Goal: Complete application form: Complete application form

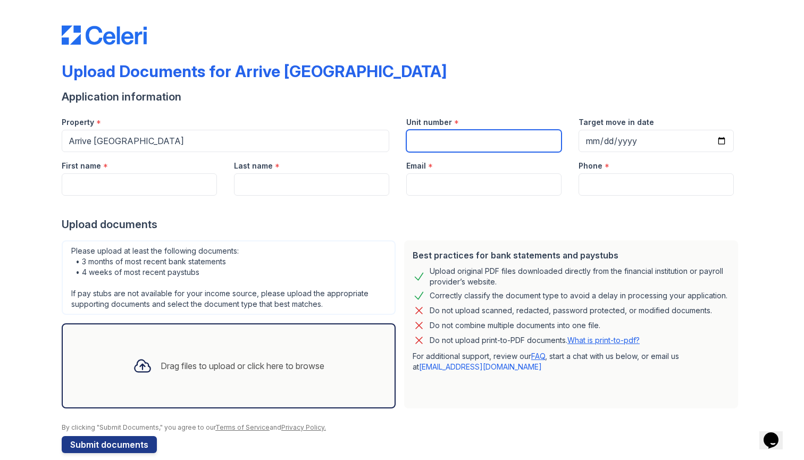
click at [443, 137] on input "Unit number" at bounding box center [483, 141] width 155 height 22
type input "108"
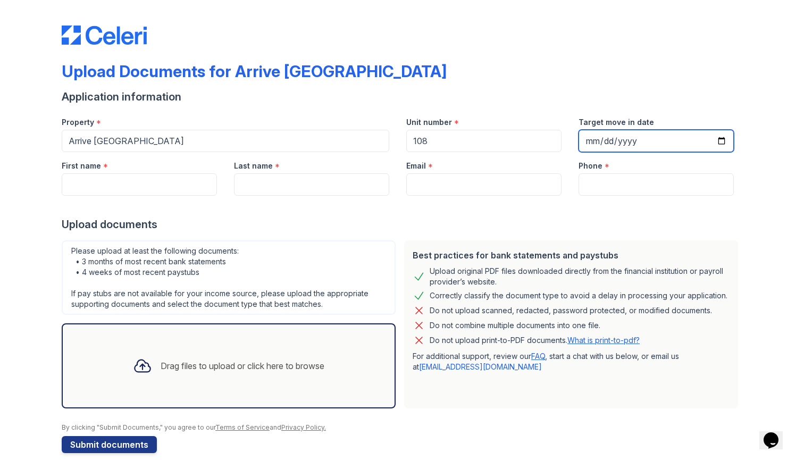
click at [630, 138] on input "Target move in date" at bounding box center [656, 141] width 155 height 22
click at [592, 141] on input "Target move in date" at bounding box center [656, 141] width 155 height 22
type input "[DATE]"
click at [676, 159] on div "Phone *" at bounding box center [656, 162] width 155 height 21
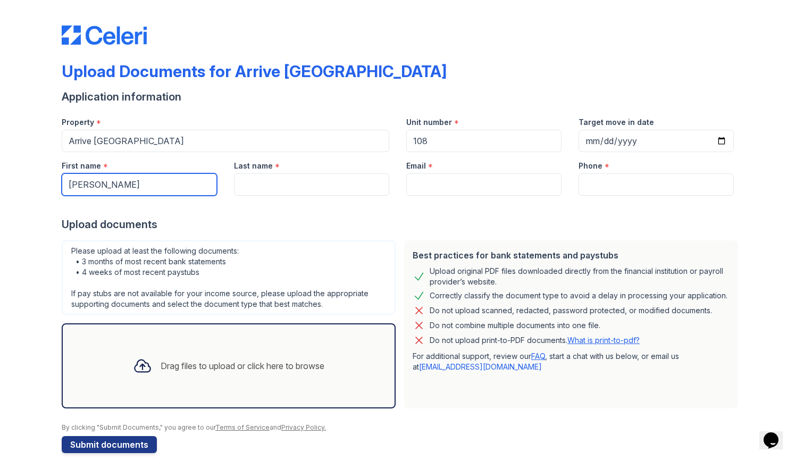
type input "Ethan"
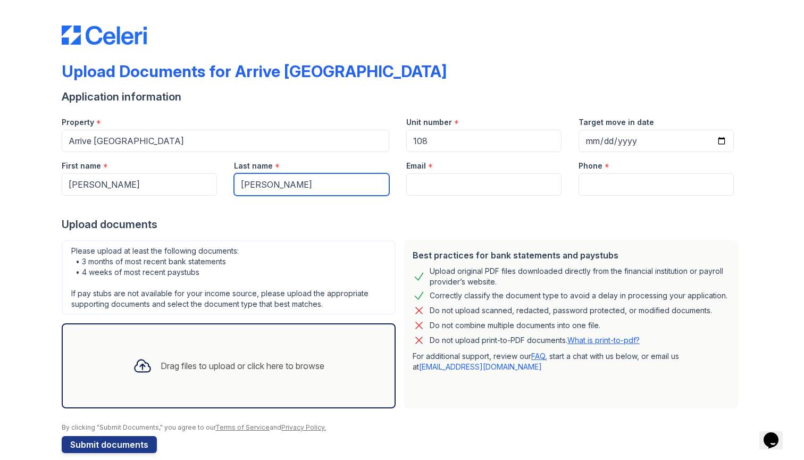
type input "[PERSON_NAME]"
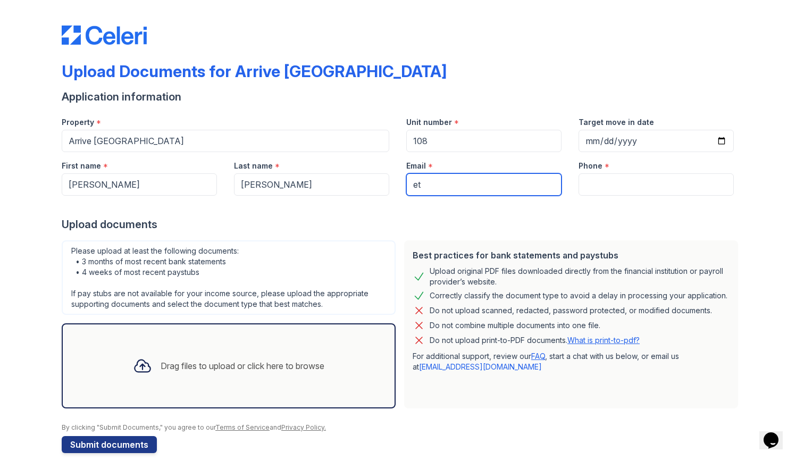
type input "eth"
type input "ethanlowe.fsh@gmail.com"
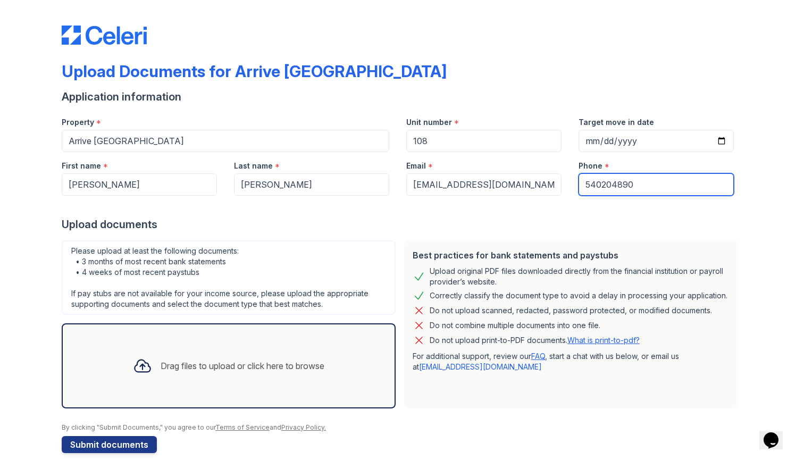
type input "5402048902"
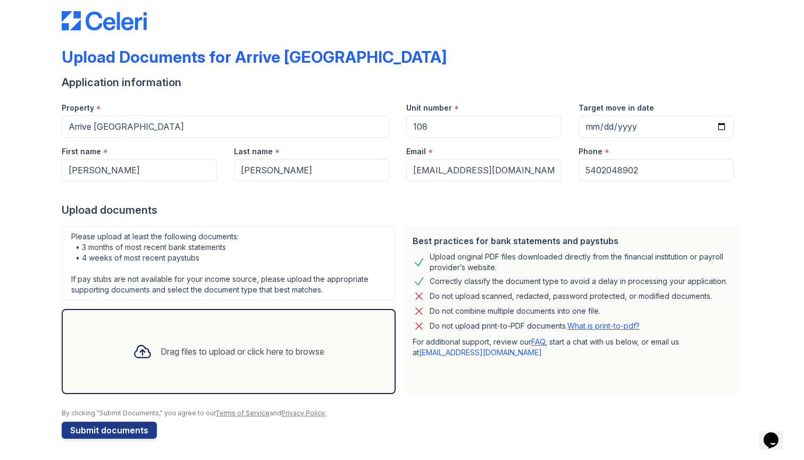
scroll to position [14, 0]
click at [244, 287] on div "Please upload at least the following documents: • 3 months of most recent bank …" at bounding box center [229, 263] width 334 height 74
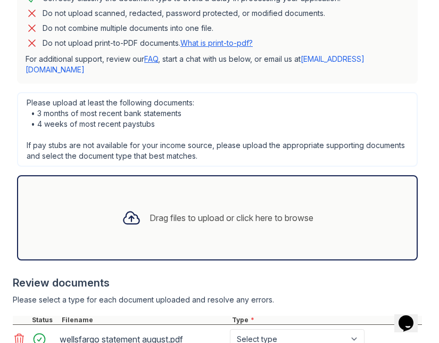
scroll to position [337, 0]
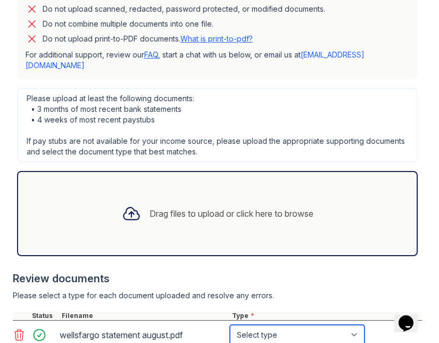
select select "bank_statement"
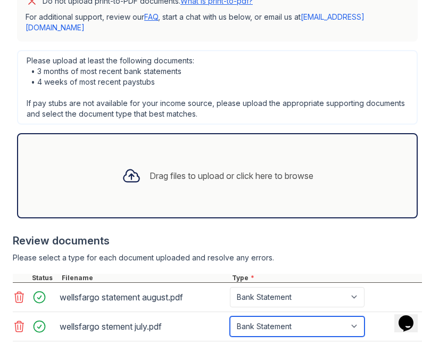
scroll to position [380, 0]
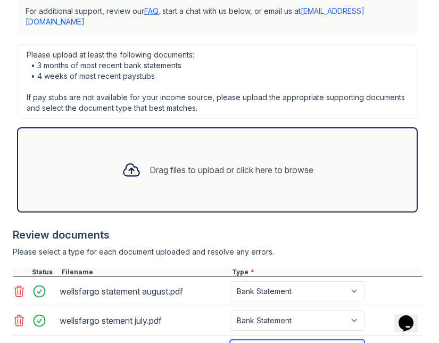
select select "bank_statement"
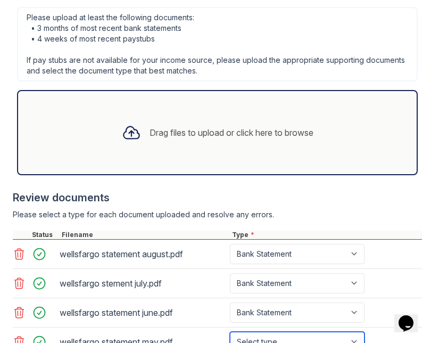
select select "bank_statement"
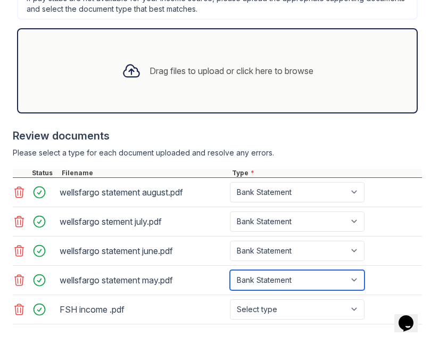
scroll to position [479, 0]
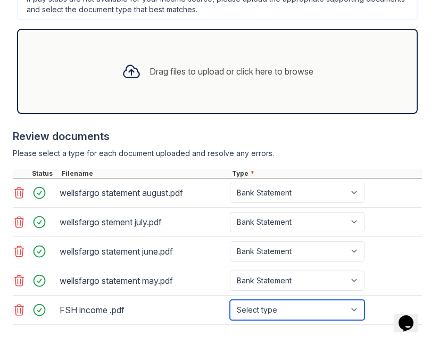
select select "paystub"
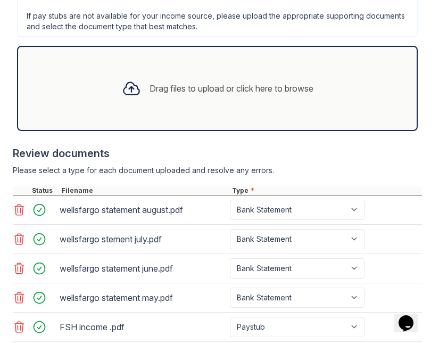
scroll to position [474, 0]
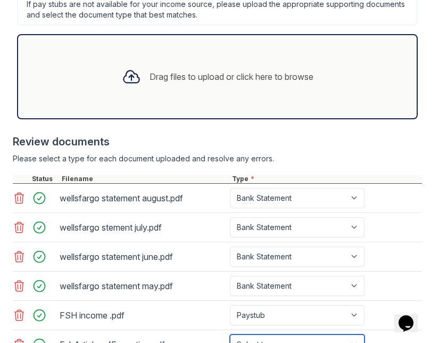
select select "other"
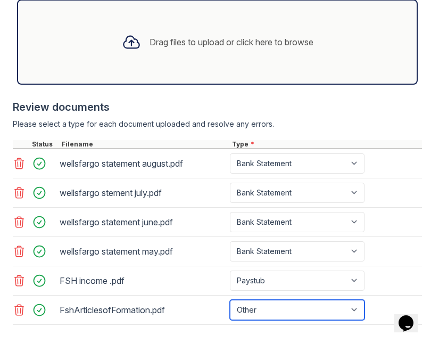
scroll to position [0, 0]
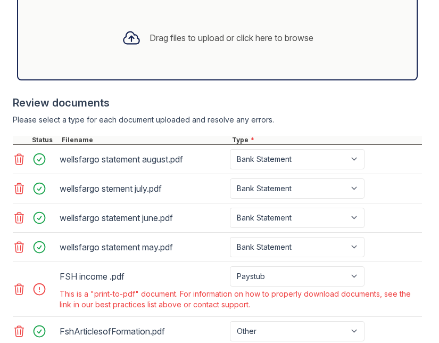
scroll to position [551, 0]
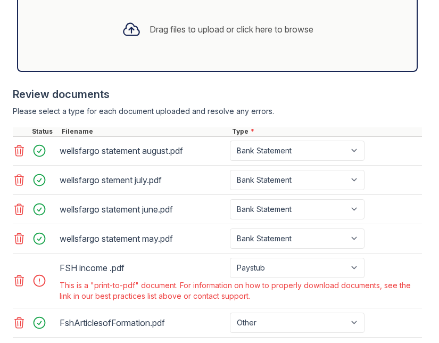
click at [15, 274] on icon at bounding box center [19, 280] width 13 height 13
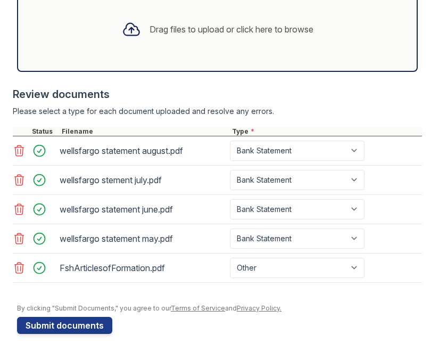
scroll to position [509, 0]
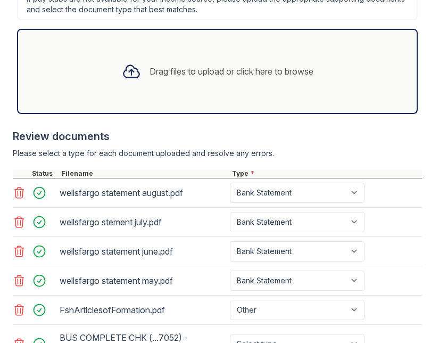
click at [19, 337] on icon at bounding box center [19, 343] width 13 height 13
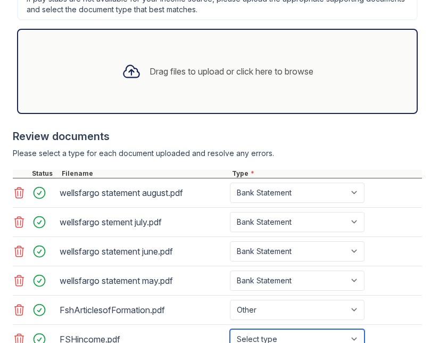
select select "paystub"
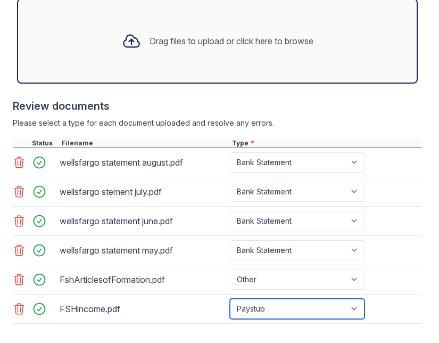
scroll to position [538, 0]
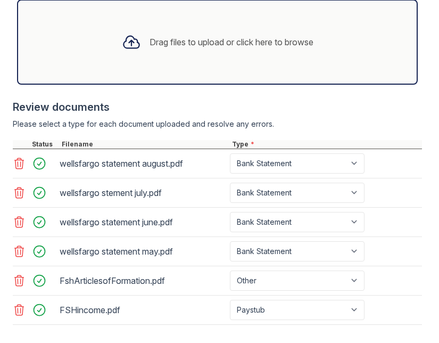
click at [181, 301] on div "FSHincome.pdf" at bounding box center [143, 309] width 166 height 17
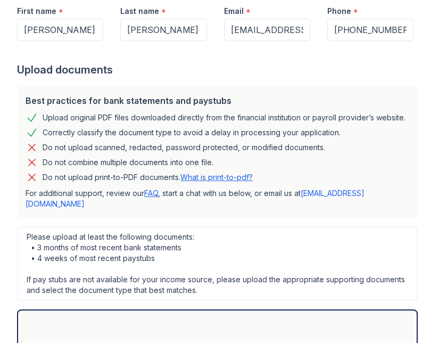
scroll to position [226, 0]
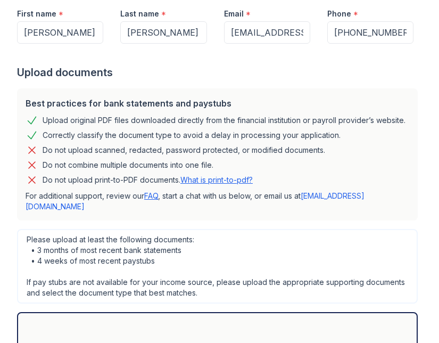
click at [223, 175] on link "What is print-to-pdf?" at bounding box center [216, 179] width 72 height 9
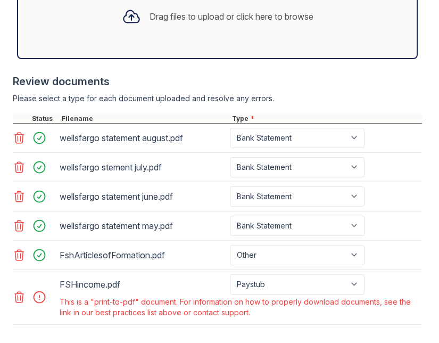
scroll to position [0, 0]
click at [21, 290] on icon at bounding box center [19, 296] width 13 height 13
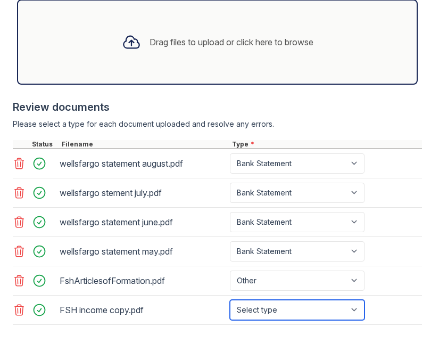
select select "paystub"
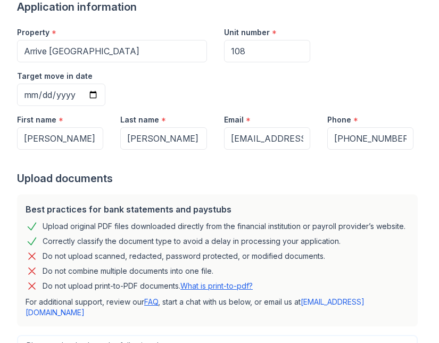
scroll to position [118, 0]
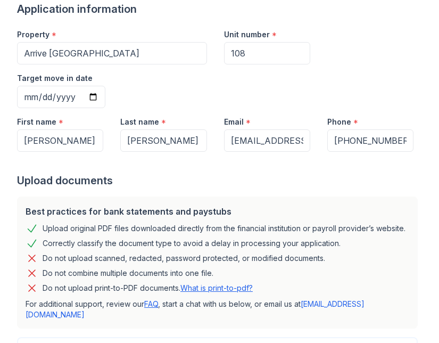
click at [198, 283] on link "What is print-to-pdf?" at bounding box center [216, 287] width 72 height 9
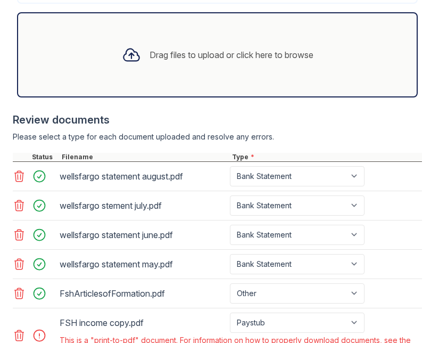
click at [20, 330] on icon at bounding box center [19, 335] width 9 height 11
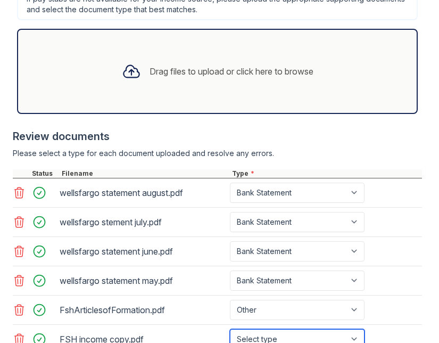
select select "paystub"
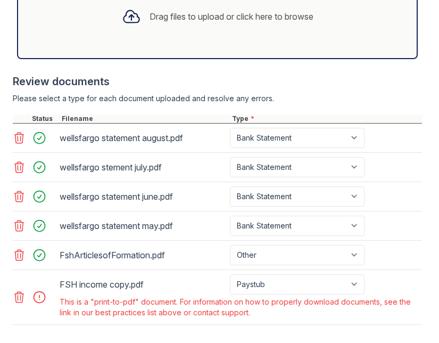
click at [18, 292] on icon at bounding box center [19, 297] width 9 height 11
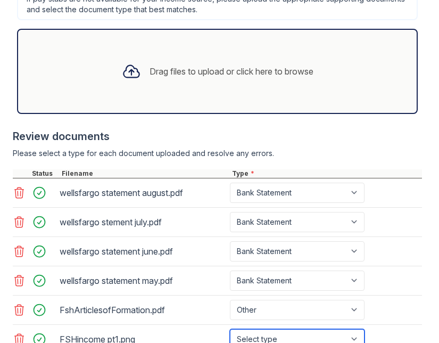
select select "paystub"
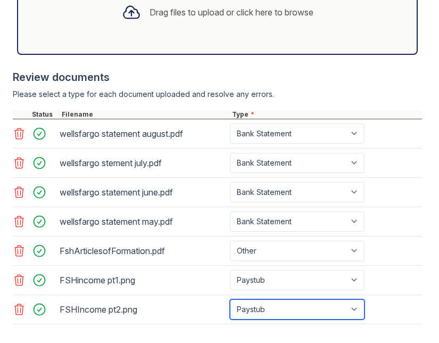
scroll to position [567, 0]
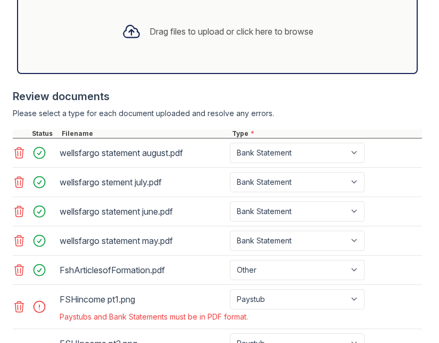
scroll to position [580, 0]
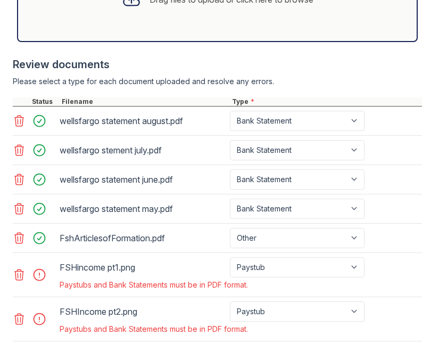
click at [20, 268] on icon at bounding box center [19, 274] width 13 height 13
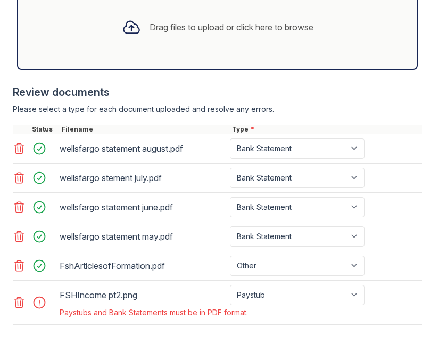
click at [17, 296] on icon at bounding box center [19, 302] width 13 height 13
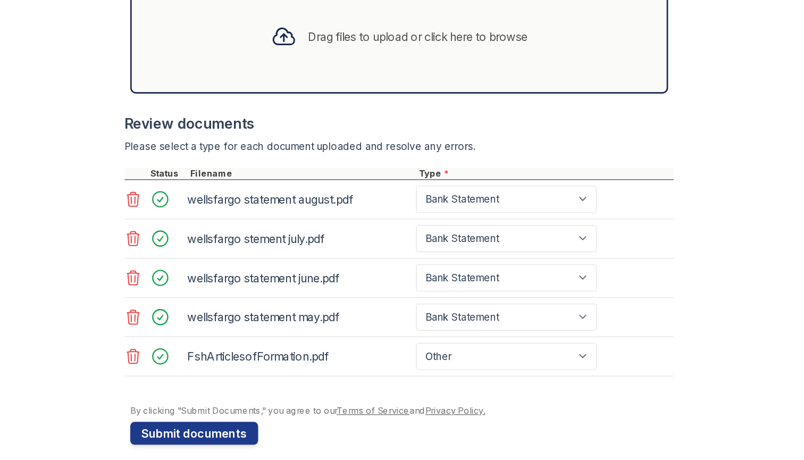
scroll to position [509, 0]
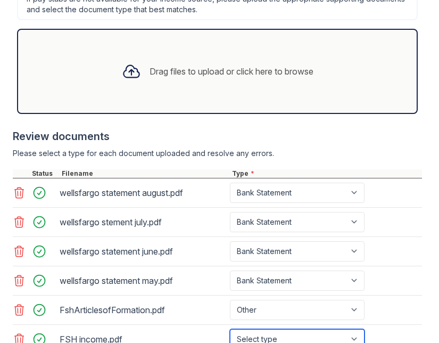
select select "paystub"
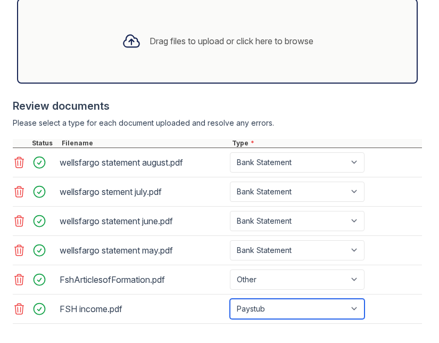
scroll to position [538, 0]
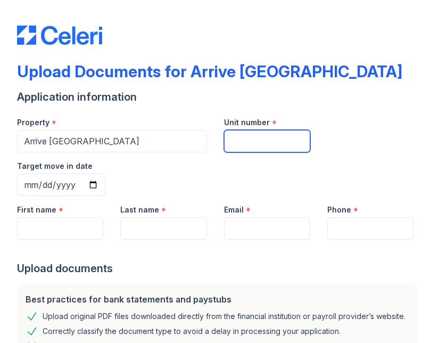
click at [248, 138] on input "Unit number" at bounding box center [267, 141] width 86 height 22
type input "108"
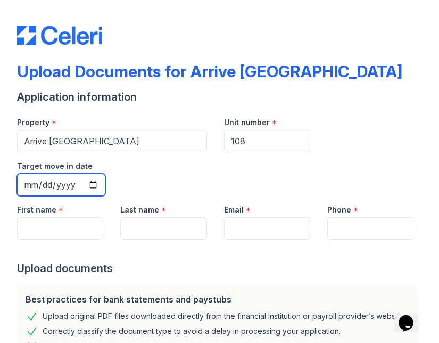
click at [105, 173] on input "Target move in date" at bounding box center [61, 184] width 88 height 22
type input "[DATE]"
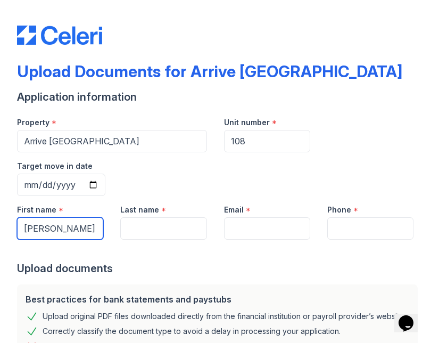
type input "[PERSON_NAME]"
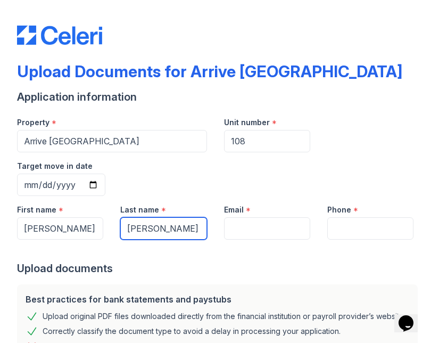
type input "[PERSON_NAME]"
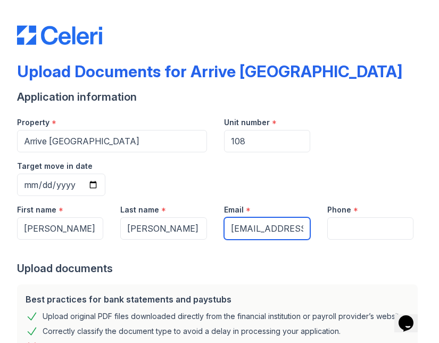
type input "[EMAIL_ADDRESS][DOMAIN_NAME]"
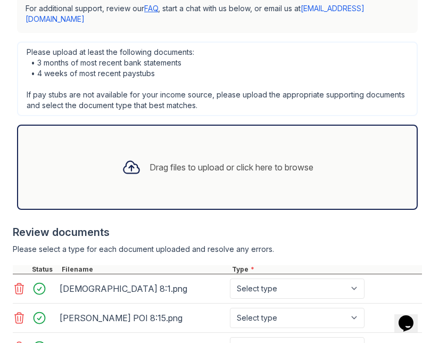
scroll to position [386, 0]
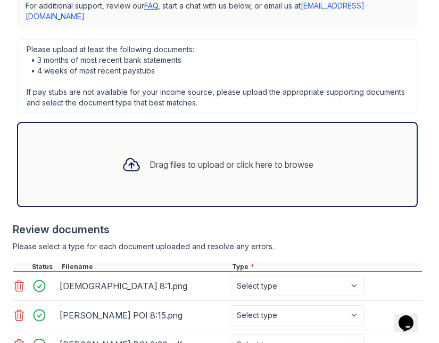
type input "7579183441"
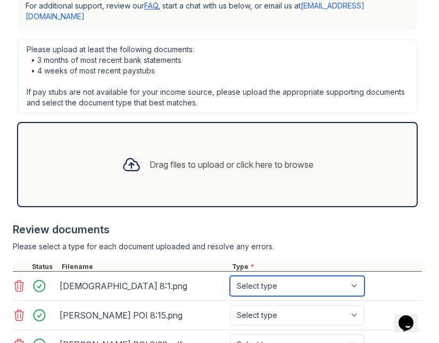
select select "paystub"
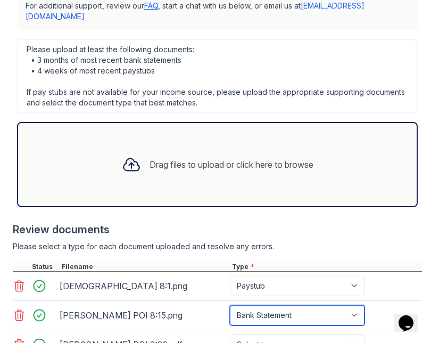
select select "paystub"
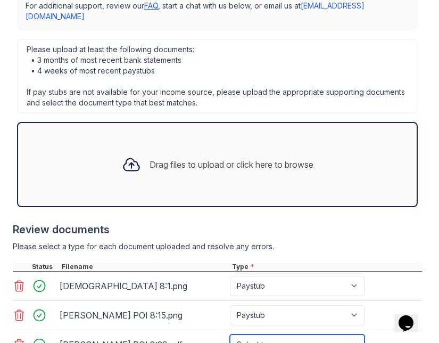
select select "paystub"
select select "bank_statement"
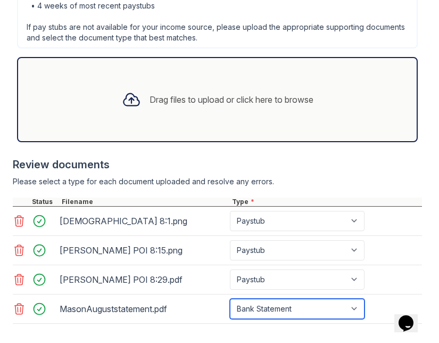
scroll to position [450, 0]
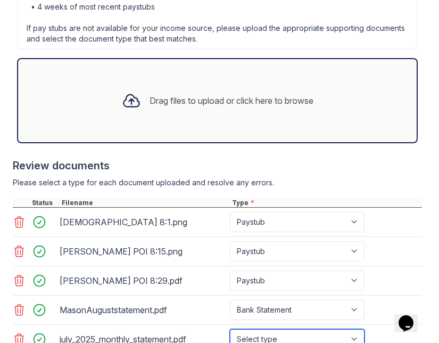
select select "bank_statement"
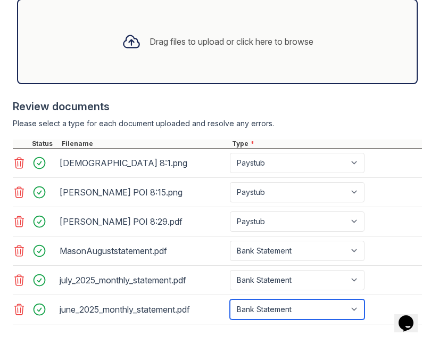
scroll to position [508, 0]
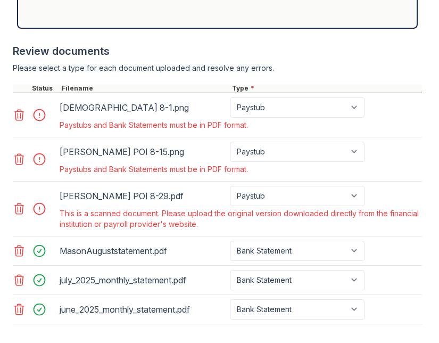
scroll to position [593, 0]
click at [20, 204] on icon at bounding box center [19, 209] width 9 height 11
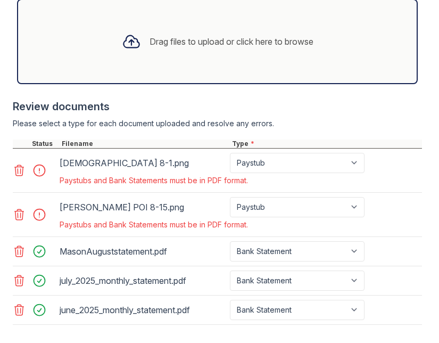
click at [20, 208] on icon at bounding box center [19, 214] width 13 height 13
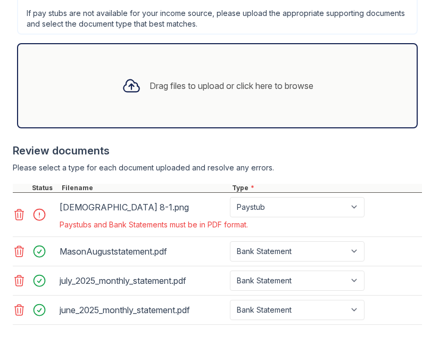
click at [20, 209] on icon at bounding box center [19, 214] width 9 height 11
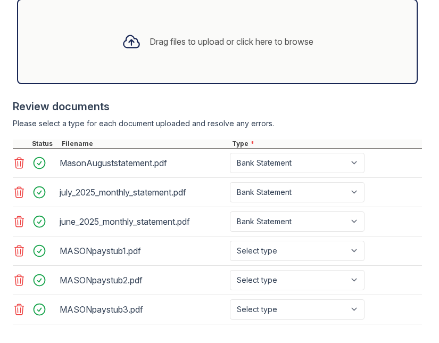
scroll to position [538, 0]
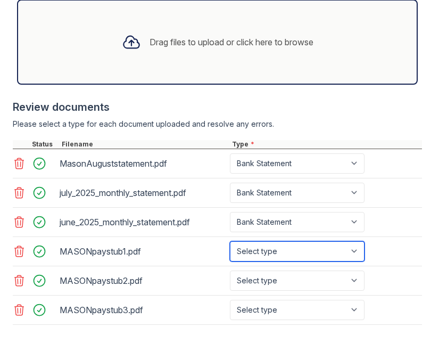
select select "paystub"
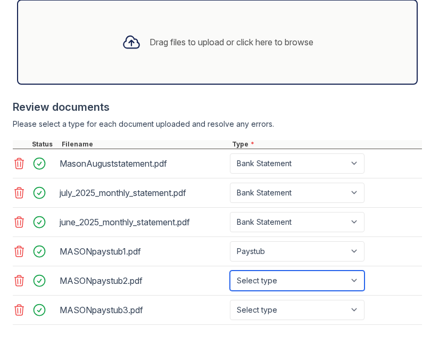
select select "paystub"
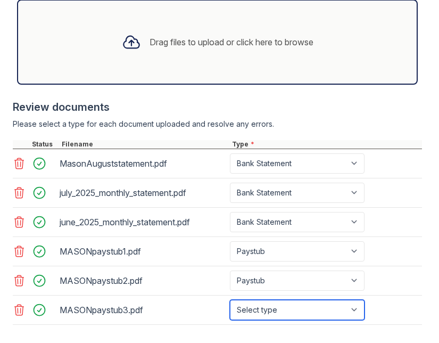
select select "paystub"
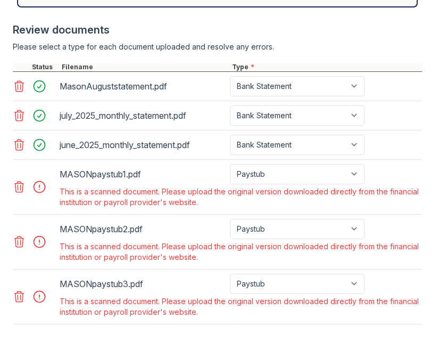
scroll to position [615, 0]
click at [20, 182] on icon at bounding box center [19, 187] width 9 height 11
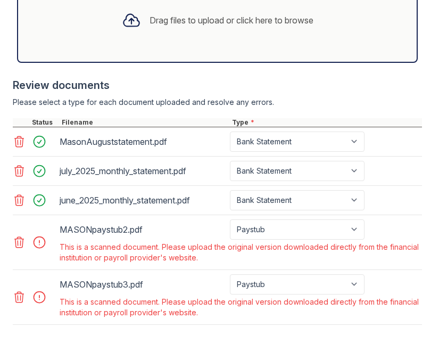
click at [19, 236] on icon at bounding box center [19, 242] width 13 height 13
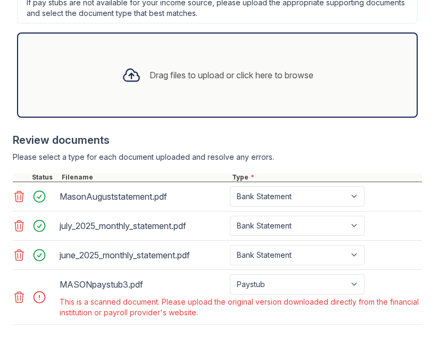
click at [16, 292] on icon at bounding box center [19, 297] width 9 height 11
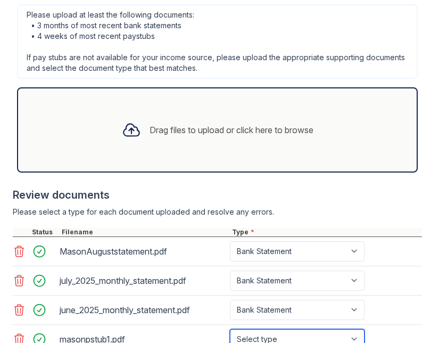
select select "paystub"
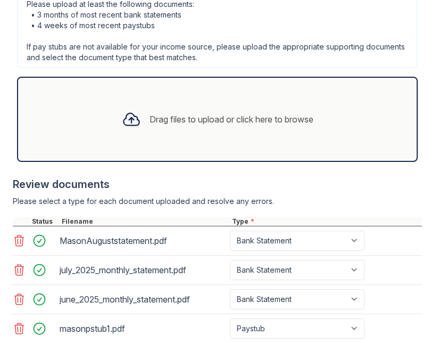
select select "paystub"
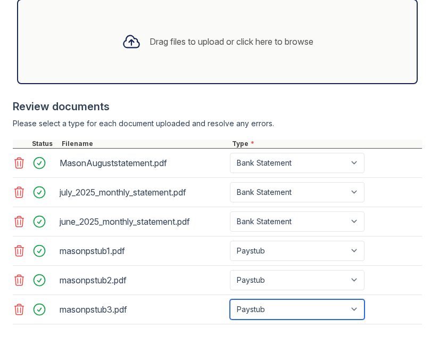
scroll to position [538, 0]
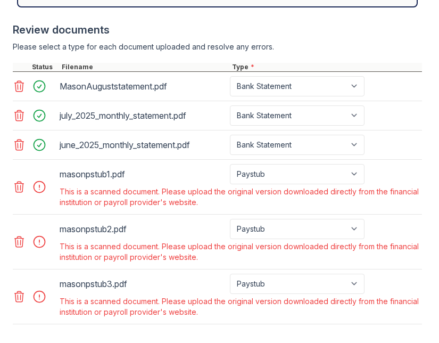
scroll to position [615, 0]
